Goal: Check status

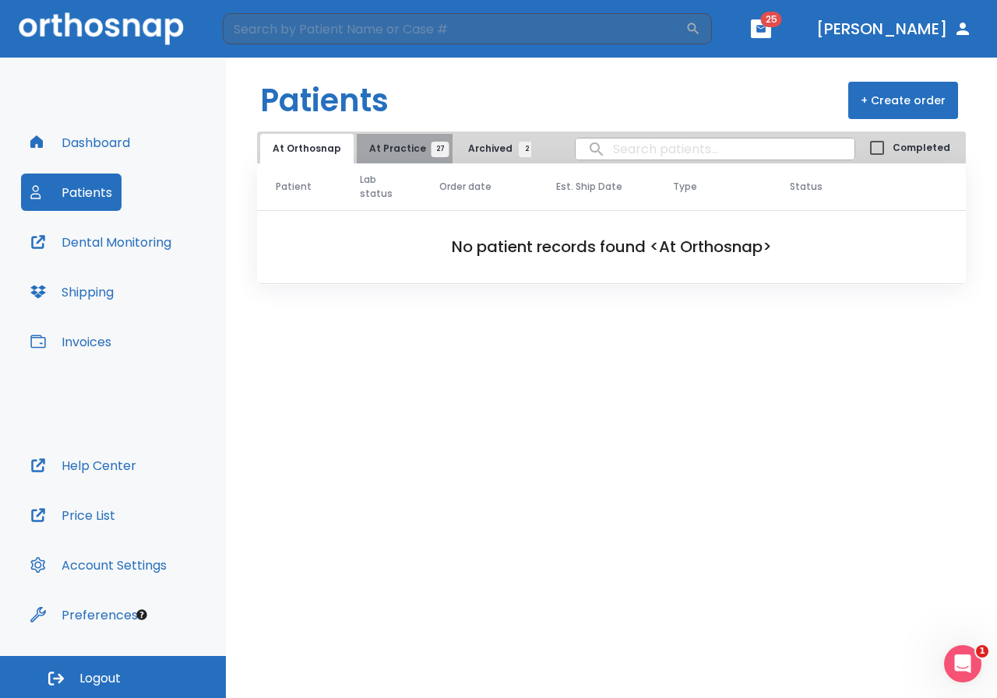
click at [403, 155] on button "At Practice 27" at bounding box center [405, 149] width 96 height 30
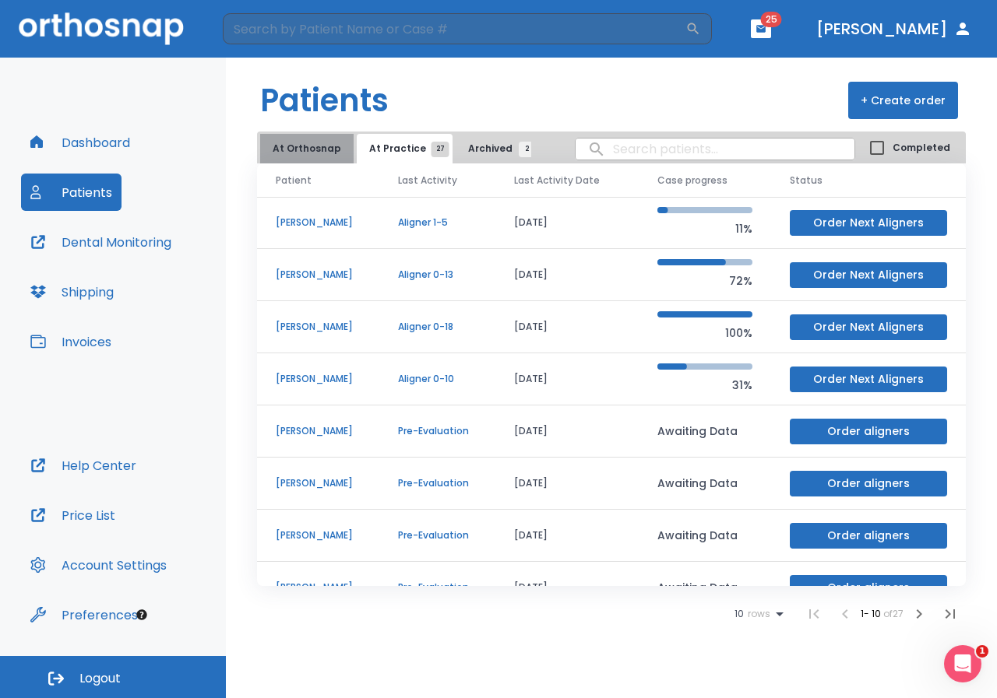
click at [343, 153] on button "At Orthosnap" at bounding box center [306, 149] width 93 height 30
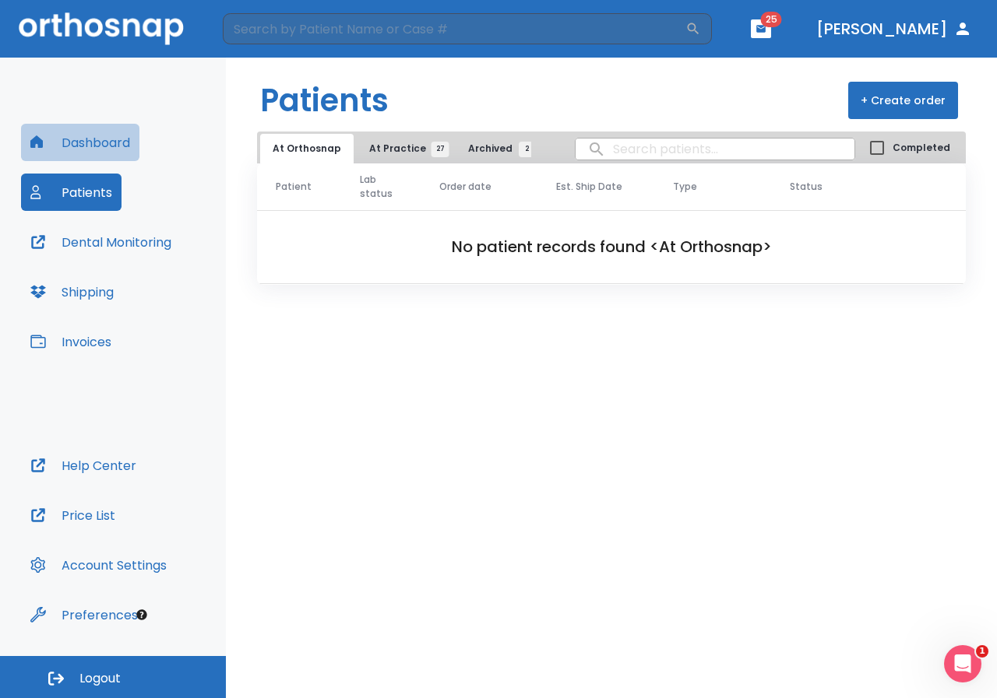
click at [130, 146] on button "Dashboard" at bounding box center [80, 142] width 118 height 37
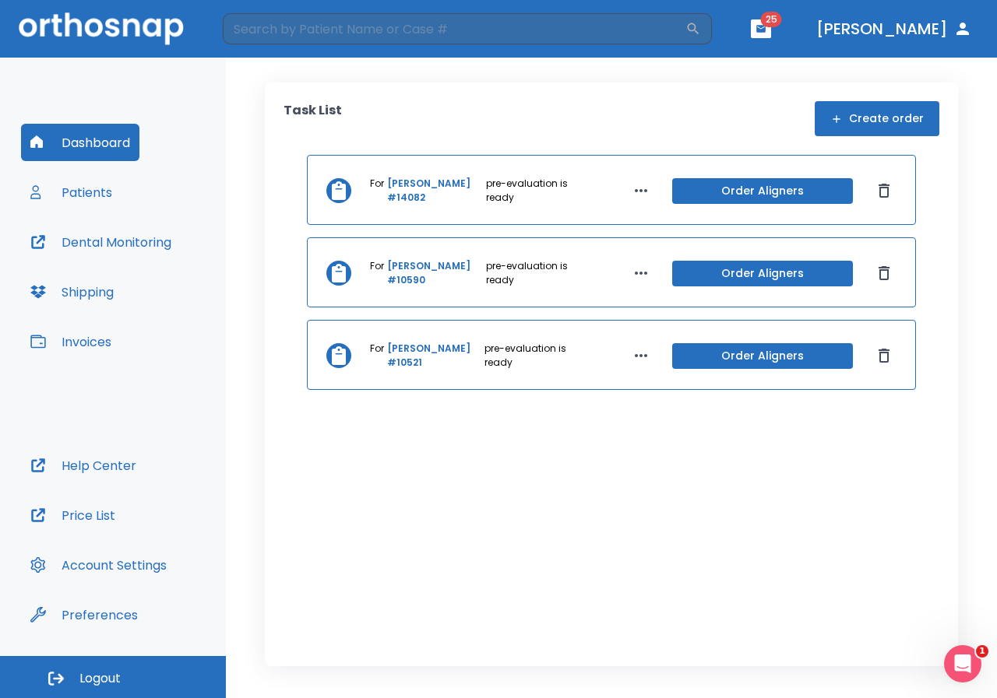
click at [431, 178] on link "[PERSON_NAME] #14082" at bounding box center [435, 191] width 96 height 28
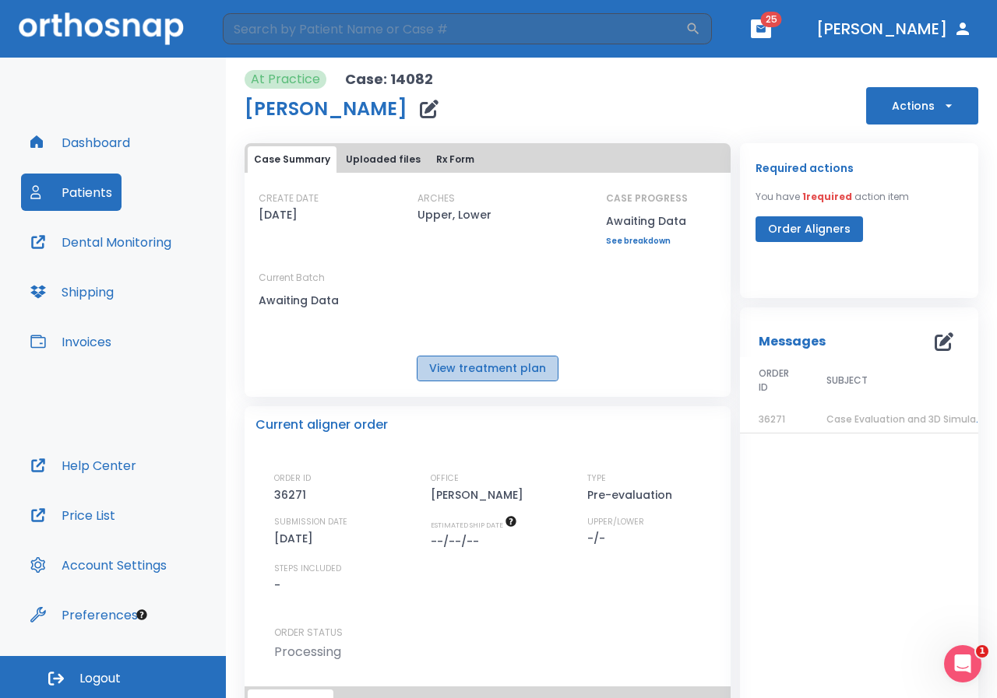
click at [513, 359] on button "View treatment plan" at bounding box center [488, 369] width 142 height 26
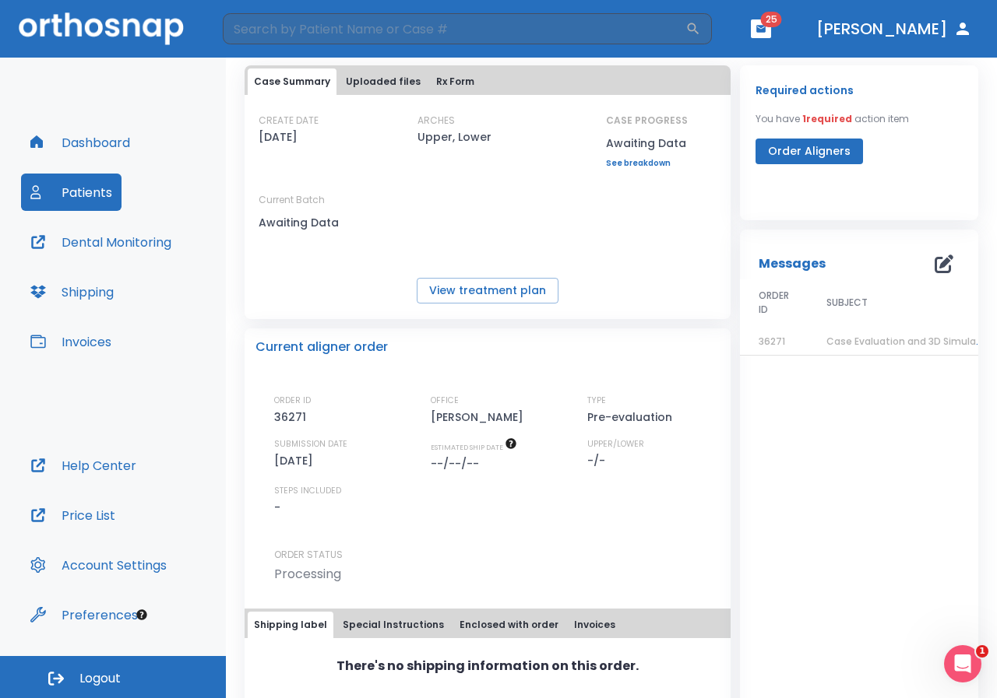
click at [881, 340] on span "Case Evaluation and 3D Simulation Ready" at bounding box center [926, 341] width 201 height 13
